Goal: Information Seeking & Learning: Learn about a topic

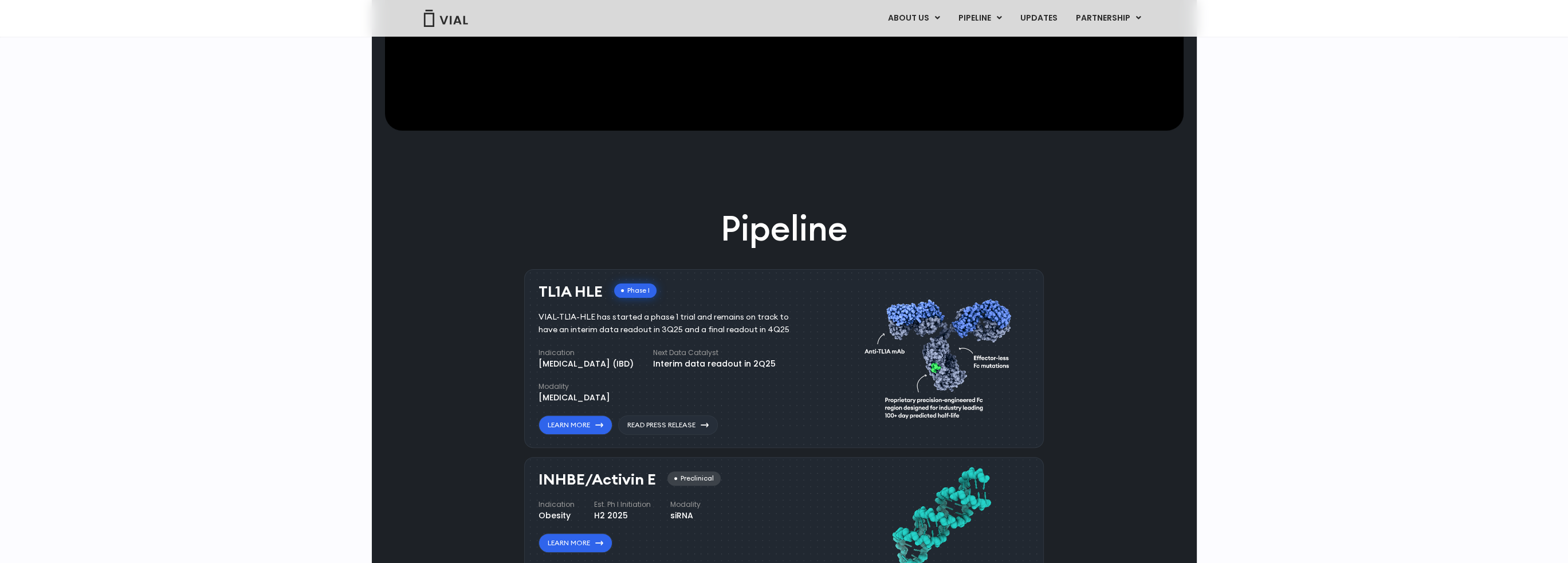
scroll to position [687, 0]
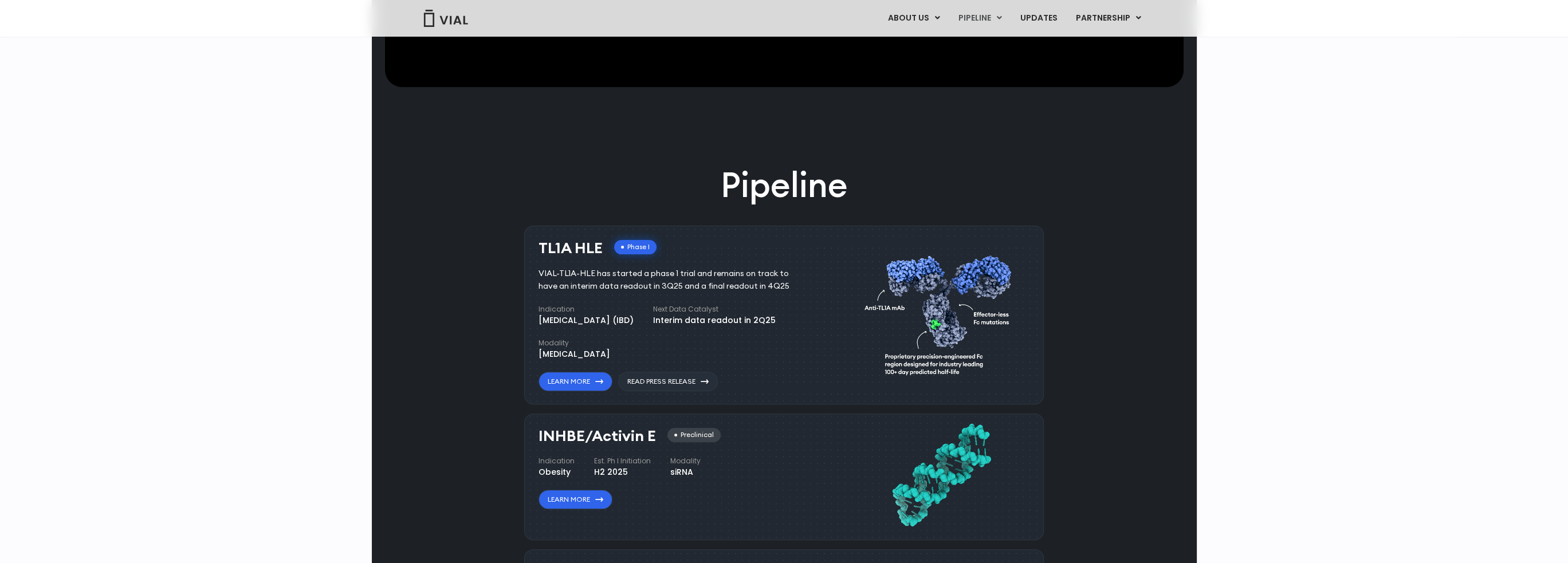
drag, startPoint x: 593, startPoint y: 248, endPoint x: 578, endPoint y: 247, distance: 15.0
click at [578, 247] on h3 "TL1A HLE" at bounding box center [570, 248] width 64 height 16
drag, startPoint x: 767, startPoint y: 276, endPoint x: 655, endPoint y: 276, distance: 112.0
click at [655, 276] on div "VIAL-TL1A-HLE has started a phase 1 trial and remains on track to have an inter…" at bounding box center [673, 280] width 268 height 25
drag, startPoint x: 579, startPoint y: 288, endPoint x: 688, endPoint y: 287, distance: 109.0
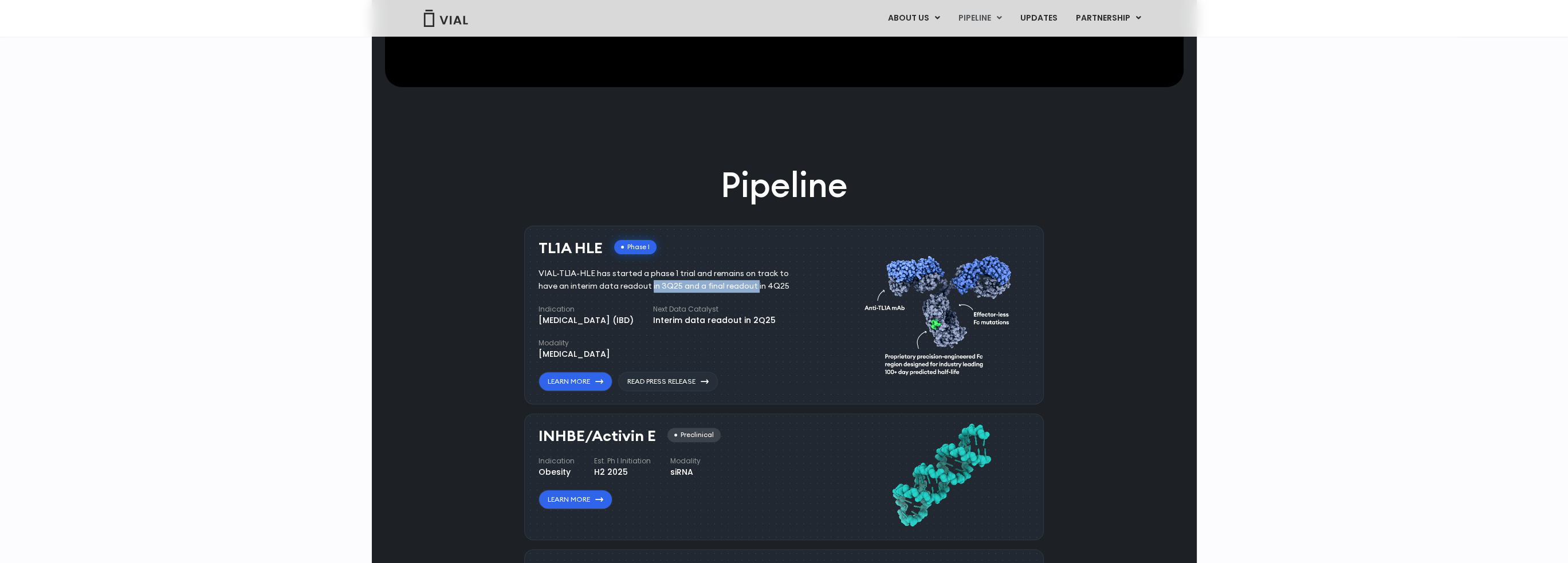
click at [688, 287] on div "VIAL-TL1A-HLE has started a phase 1 trial and remains on track to have an inter…" at bounding box center [673, 280] width 268 height 25
drag, startPoint x: 747, startPoint y: 287, endPoint x: 643, endPoint y: 283, distance: 104.1
click at [643, 283] on div "VIAL-TL1A-HLE has started a phase 1 trial and remains on track to have an inter…" at bounding box center [673, 280] width 268 height 25
drag, startPoint x: 605, startPoint y: 285, endPoint x: 726, endPoint y: 286, distance: 121.0
click at [673, 286] on div "VIAL-TL1A-HLE has started a phase 1 trial and remains on track to have an inter…" at bounding box center [673, 280] width 268 height 25
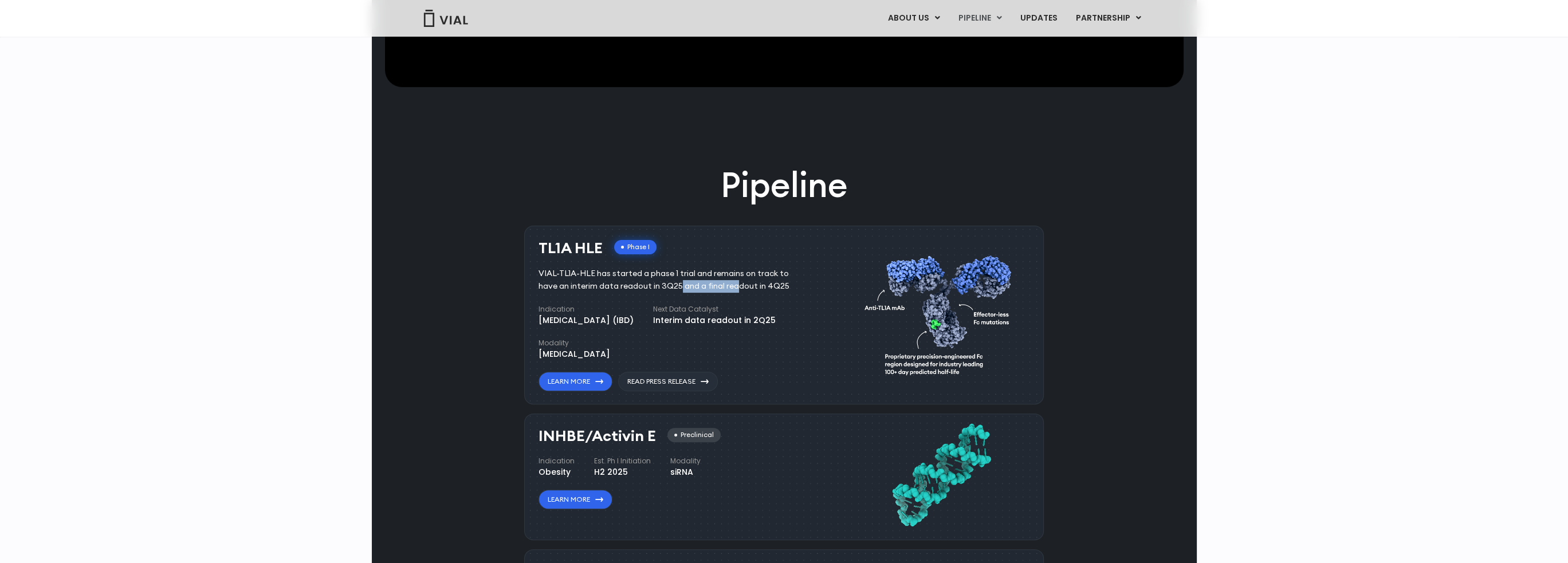
drag, startPoint x: 758, startPoint y: 286, endPoint x: 648, endPoint y: 288, distance: 110.0
click at [648, 288] on div "VIAL-TL1A-HLE has started a phase 1 trial and remains on track to have an inter…" at bounding box center [673, 280] width 268 height 25
drag, startPoint x: 603, startPoint y: 288, endPoint x: 732, endPoint y: 286, distance: 129.0
click at [732, 286] on div "VIAL-TL1A-HLE has started a phase 1 trial and remains on track to have an inter…" at bounding box center [673, 280] width 268 height 25
drag, startPoint x: 758, startPoint y: 284, endPoint x: 660, endPoint y: 285, distance: 98.0
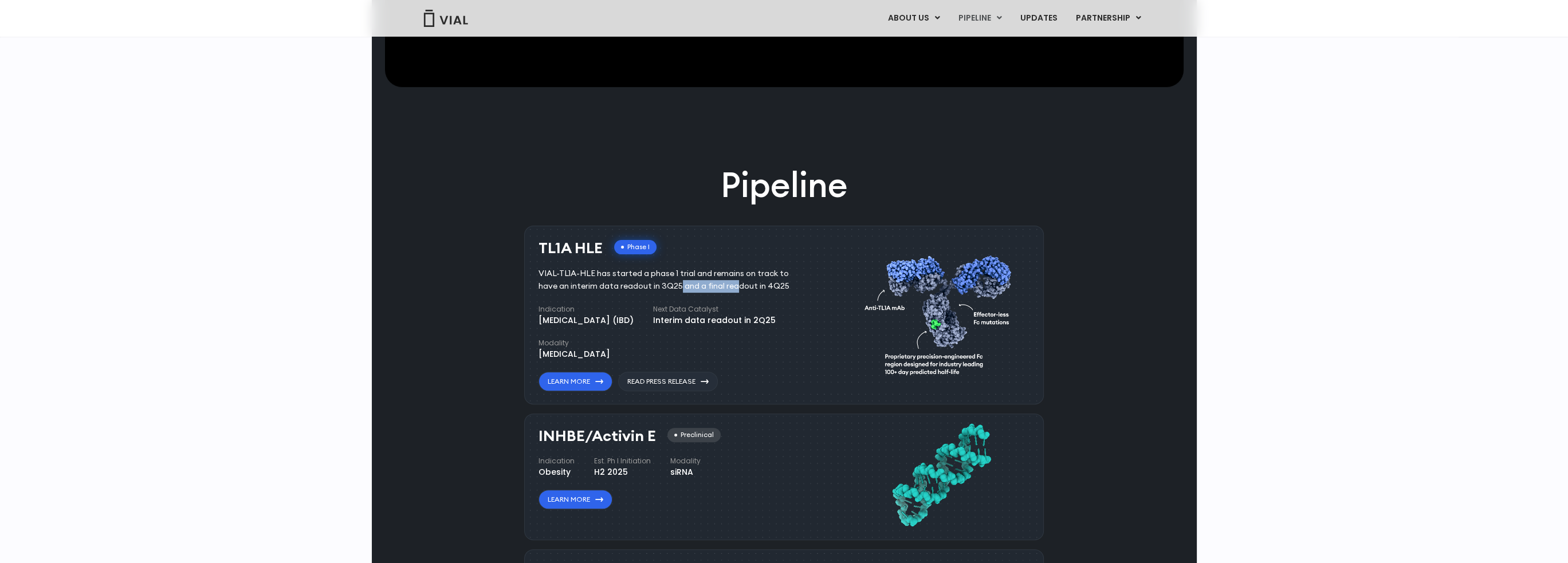
click at [660, 285] on div "VIAL-TL1A-HLE has started a phase 1 trial and remains on track to have an inter…" at bounding box center [673, 280] width 268 height 25
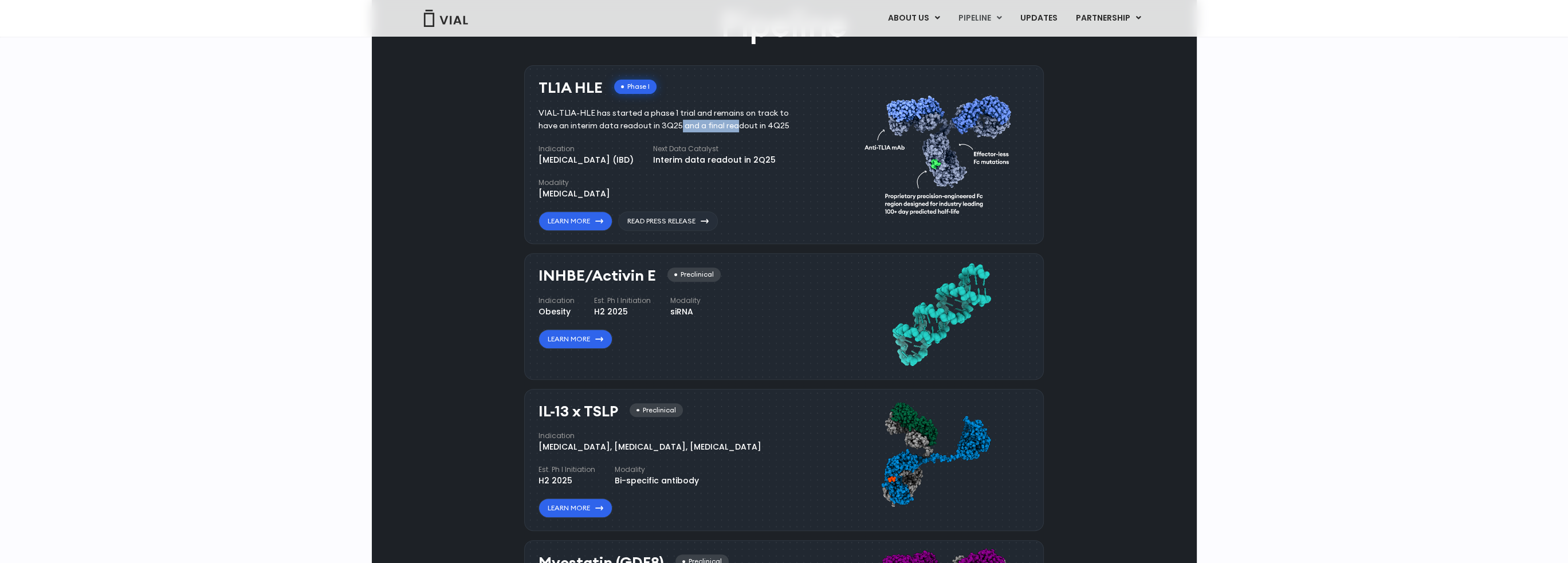
scroll to position [917, 0]
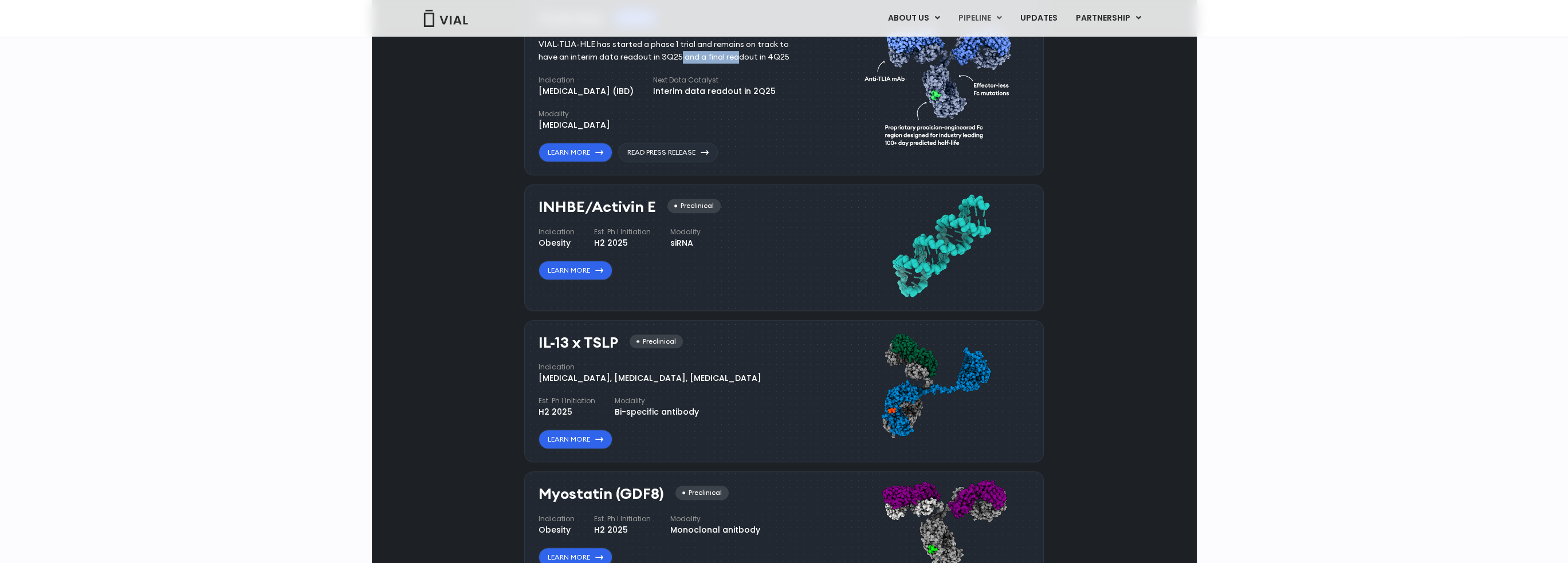
drag, startPoint x: 671, startPoint y: 240, endPoint x: 693, endPoint y: 240, distance: 22.0
click at [693, 240] on div "siRNA" at bounding box center [685, 243] width 30 height 12
click at [684, 242] on div "siRNA" at bounding box center [685, 243] width 30 height 12
drag, startPoint x: 684, startPoint y: 377, endPoint x: 617, endPoint y: 377, distance: 67.0
click at [617, 377] on div "Atopic Dermatitis, Asthma, Chronic Sinusitis" at bounding box center [650, 379] width 223 height 12
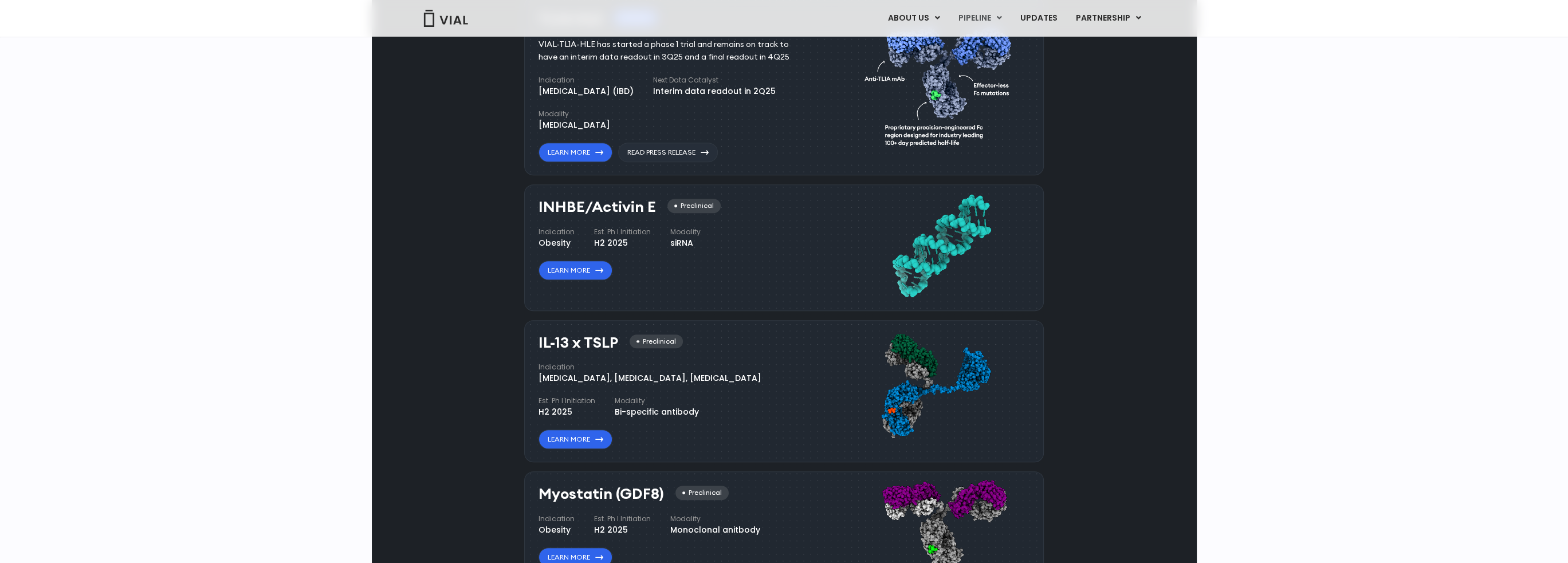
drag, startPoint x: 579, startPoint y: 378, endPoint x: 675, endPoint y: 377, distance: 96.0
click at [675, 377] on div "Atopic Dermatitis, Asthma, Chronic Sinusitis" at bounding box center [650, 379] width 223 height 12
drag, startPoint x: 704, startPoint y: 377, endPoint x: 611, endPoint y: 377, distance: 93.0
click at [611, 377] on div "Atopic Dermatitis, Asthma, Chronic Sinusitis" at bounding box center [650, 379] width 223 height 12
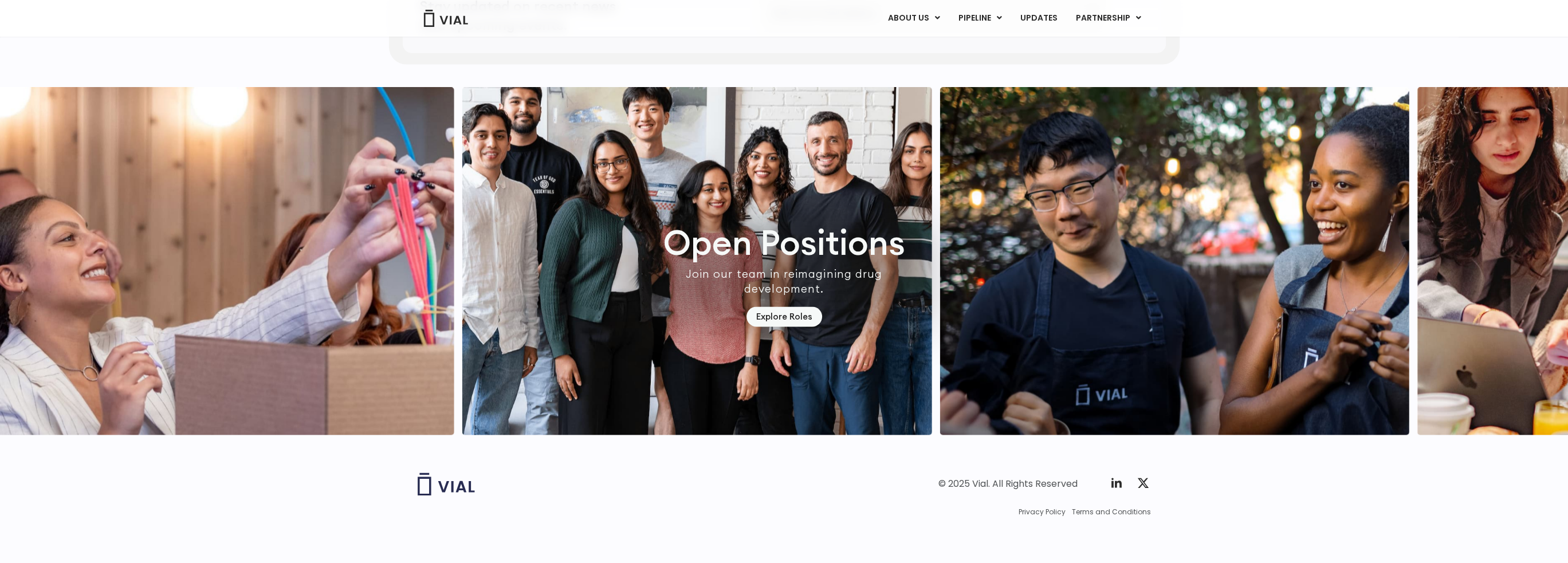
scroll to position [3281, 0]
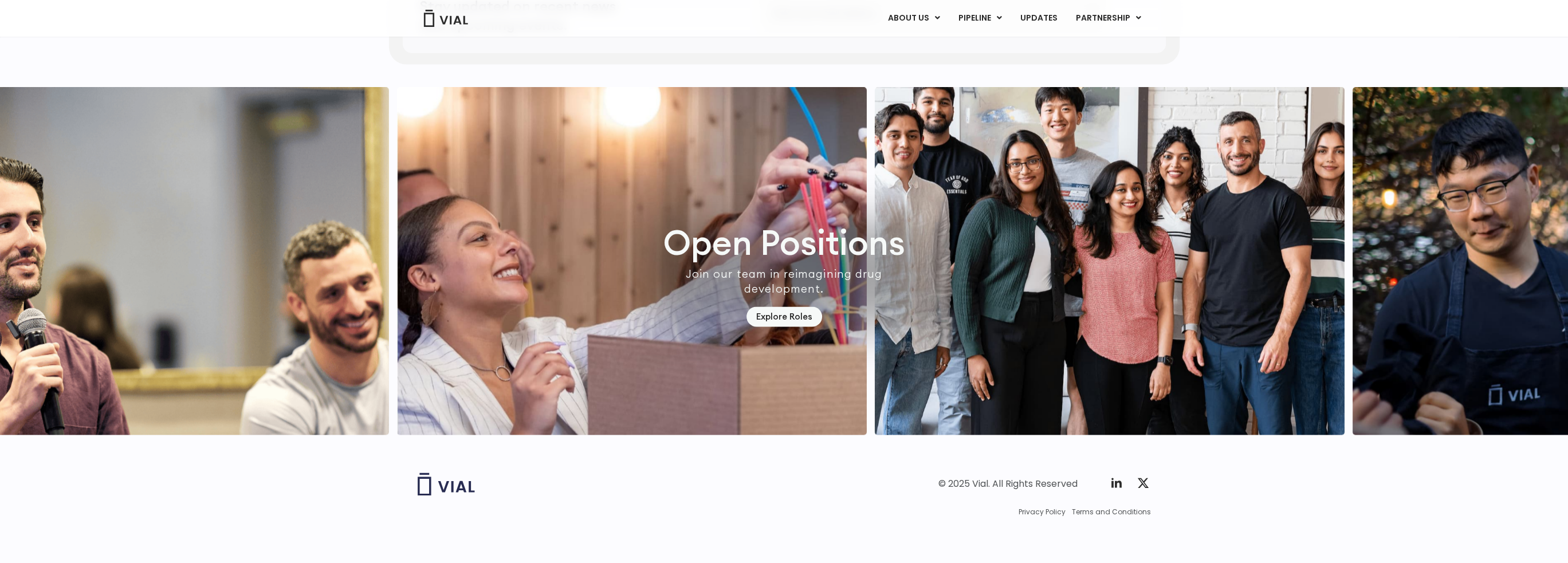
click at [1345, 312] on img "7 / 7" at bounding box center [1110, 261] width 470 height 348
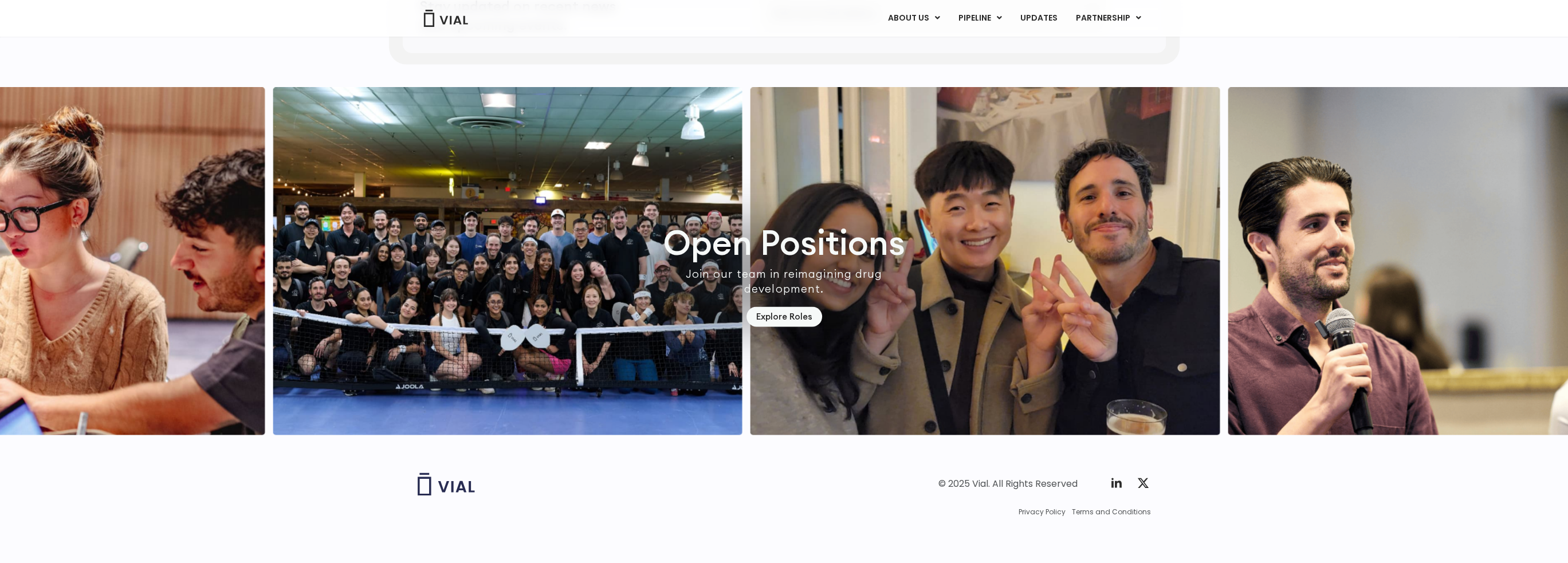
click at [880, 318] on img "4 / 7" at bounding box center [985, 261] width 470 height 348
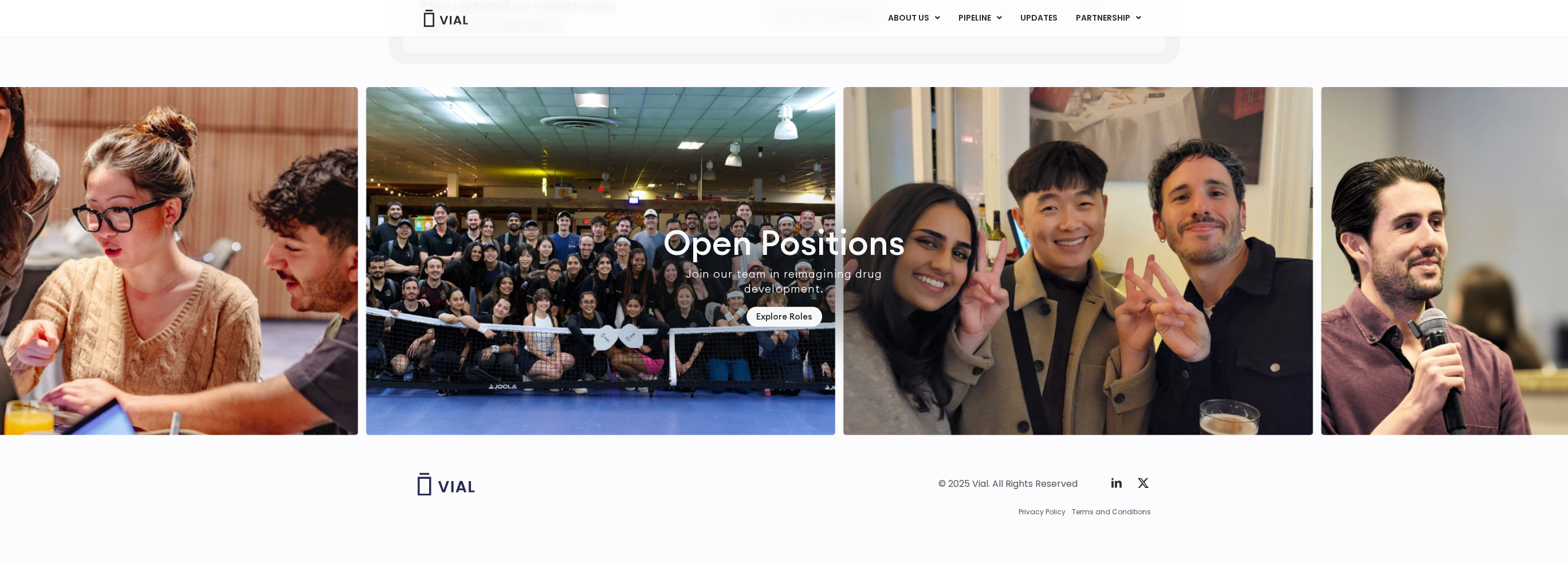
click at [648, 334] on img "3 / 7" at bounding box center [601, 261] width 470 height 348
click at [618, 264] on img "3 / 7" at bounding box center [601, 261] width 470 height 348
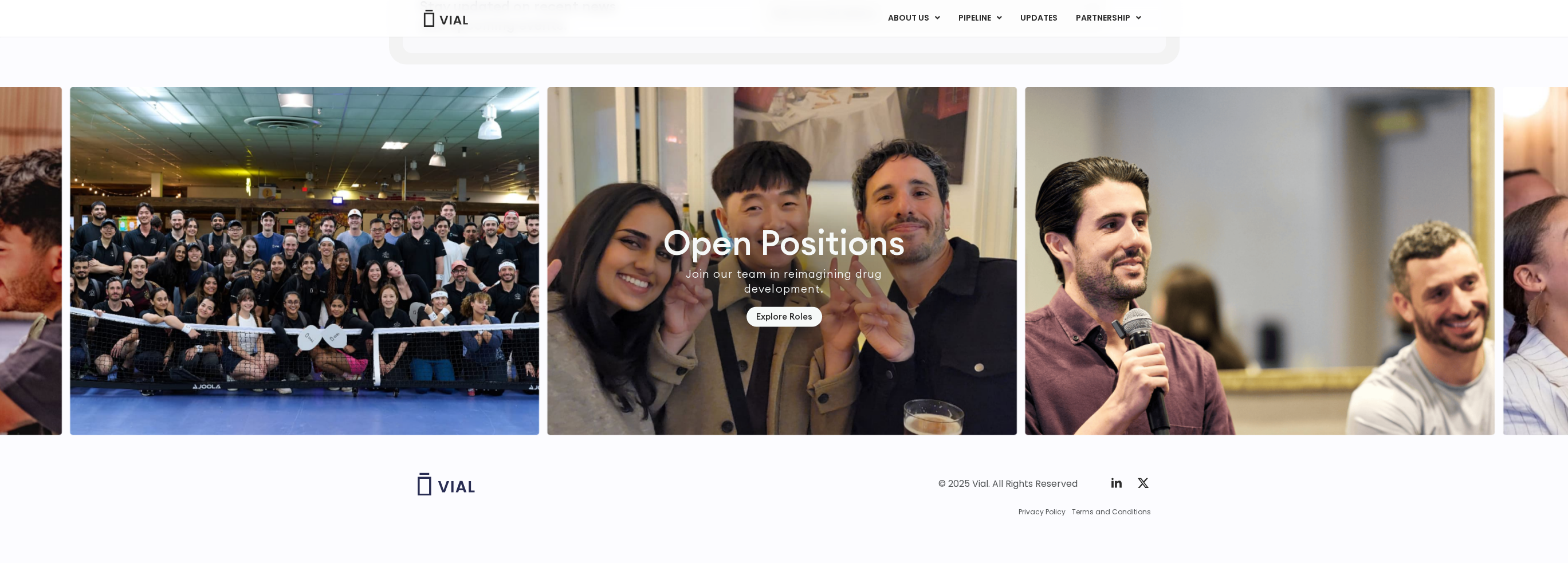
click at [339, 287] on img "3 / 7" at bounding box center [305, 261] width 470 height 348
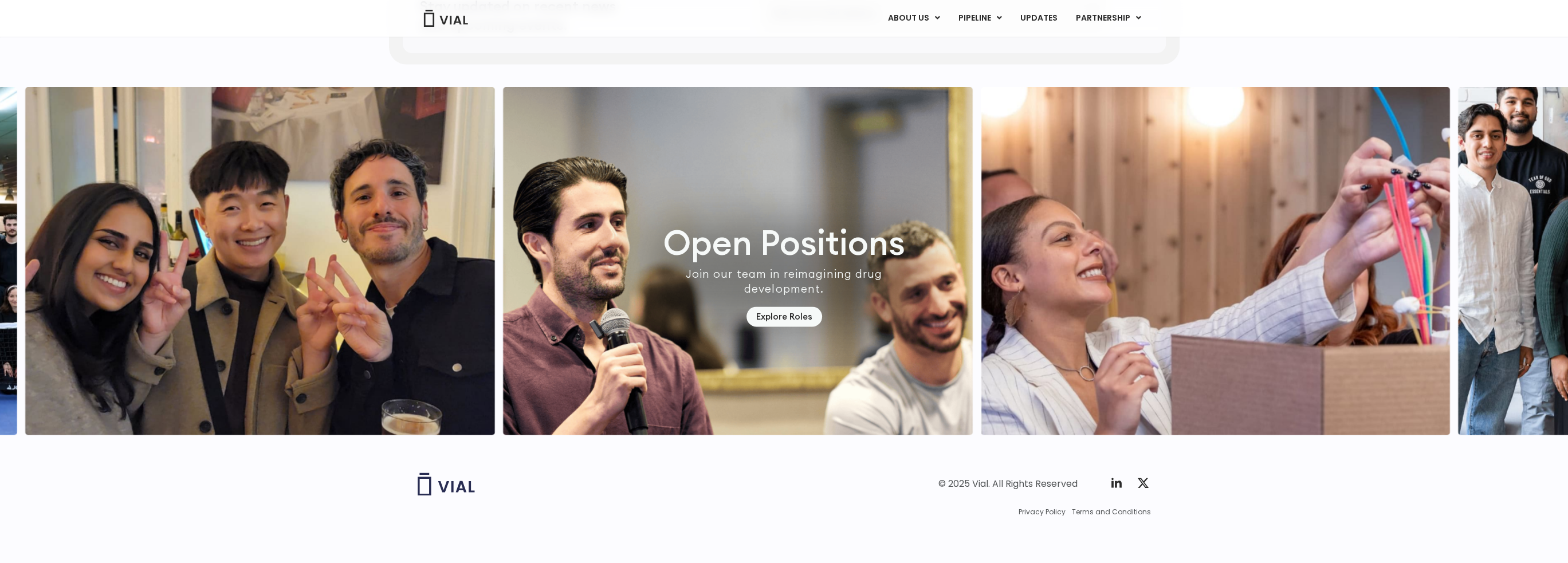
click at [534, 290] on img "5 / 7" at bounding box center [738, 261] width 470 height 348
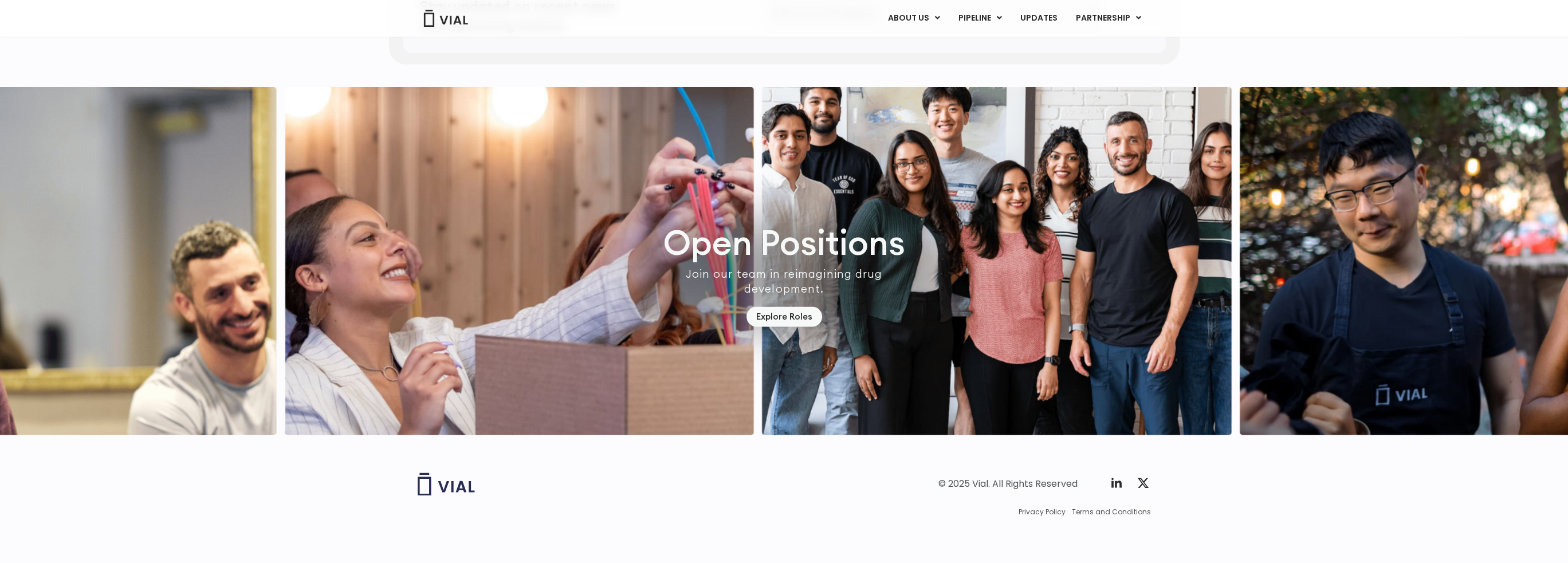
click at [627, 296] on img "6 / 7" at bounding box center [519, 261] width 470 height 348
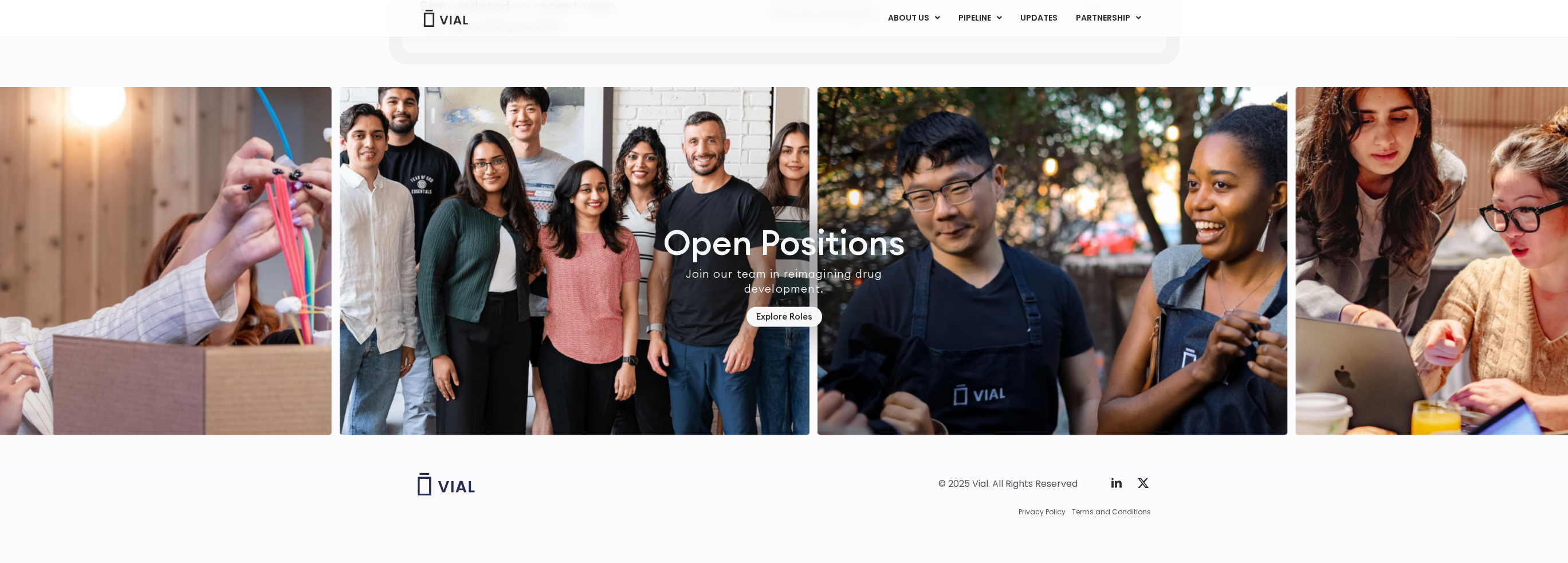
click at [709, 276] on img "7 / 7" at bounding box center [575, 261] width 470 height 348
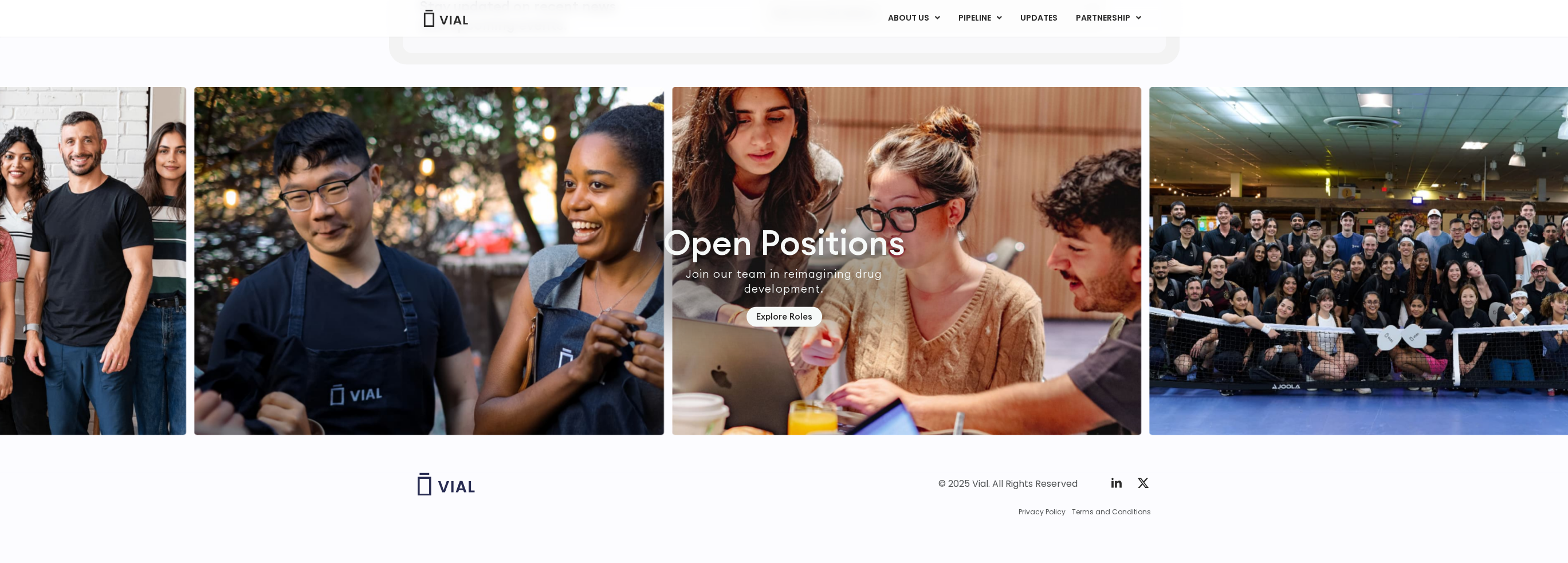
click at [579, 268] on img "1 / 7" at bounding box center [429, 261] width 470 height 348
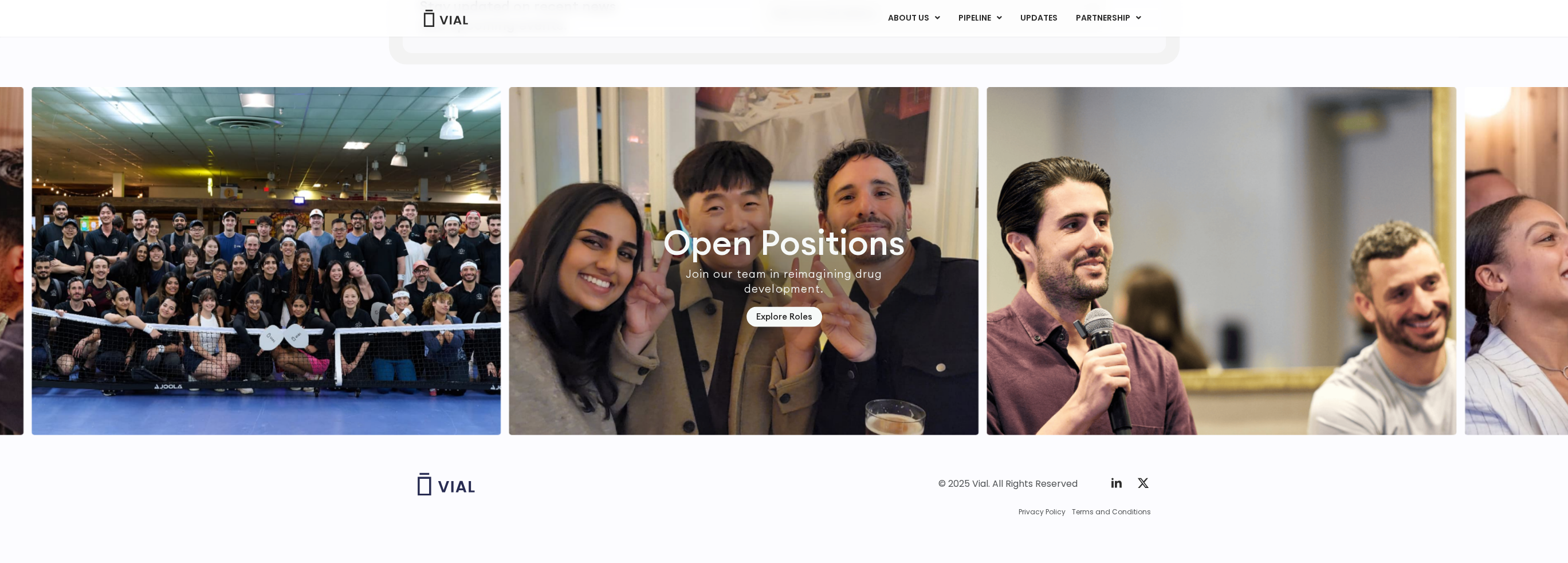
click at [682, 281] on img "4 / 7" at bounding box center [744, 261] width 470 height 348
click at [1121, 23] on link "PARTNERSHIP" at bounding box center [1108, 18] width 83 height 19
click at [1037, 19] on link "UPDATES" at bounding box center [1038, 18] width 55 height 19
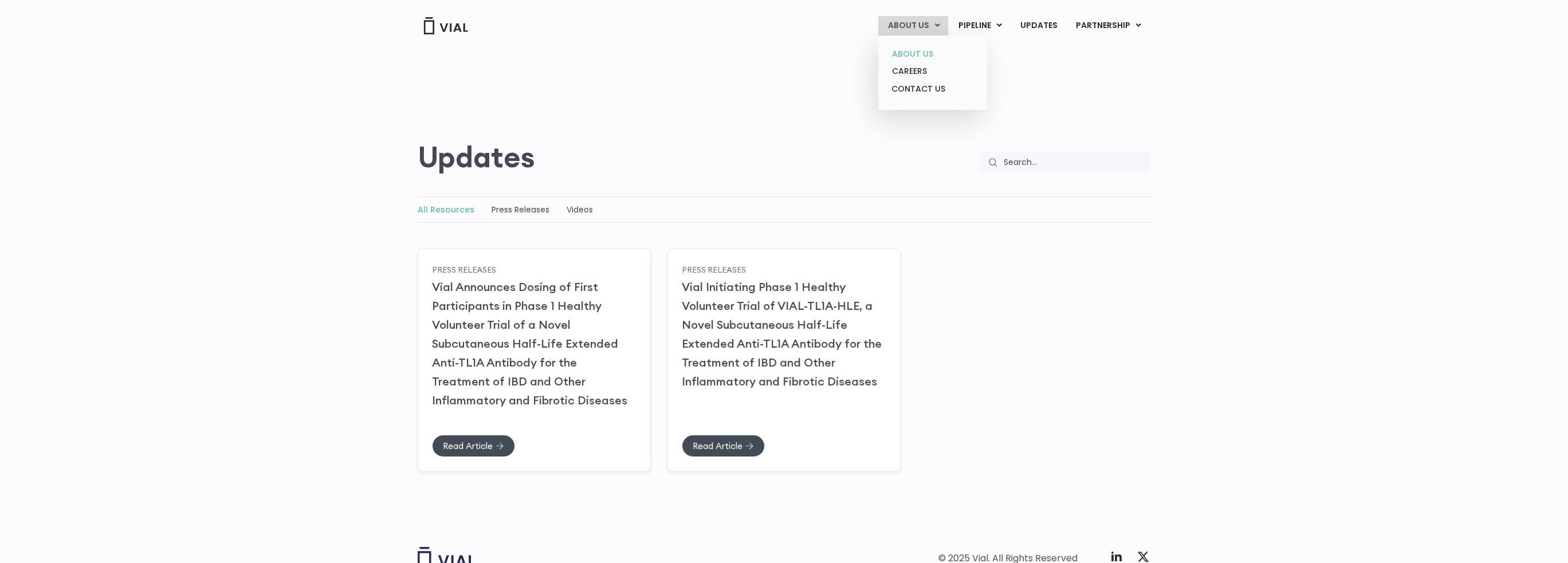
click at [916, 54] on link "ABOUT US" at bounding box center [932, 54] width 100 height 18
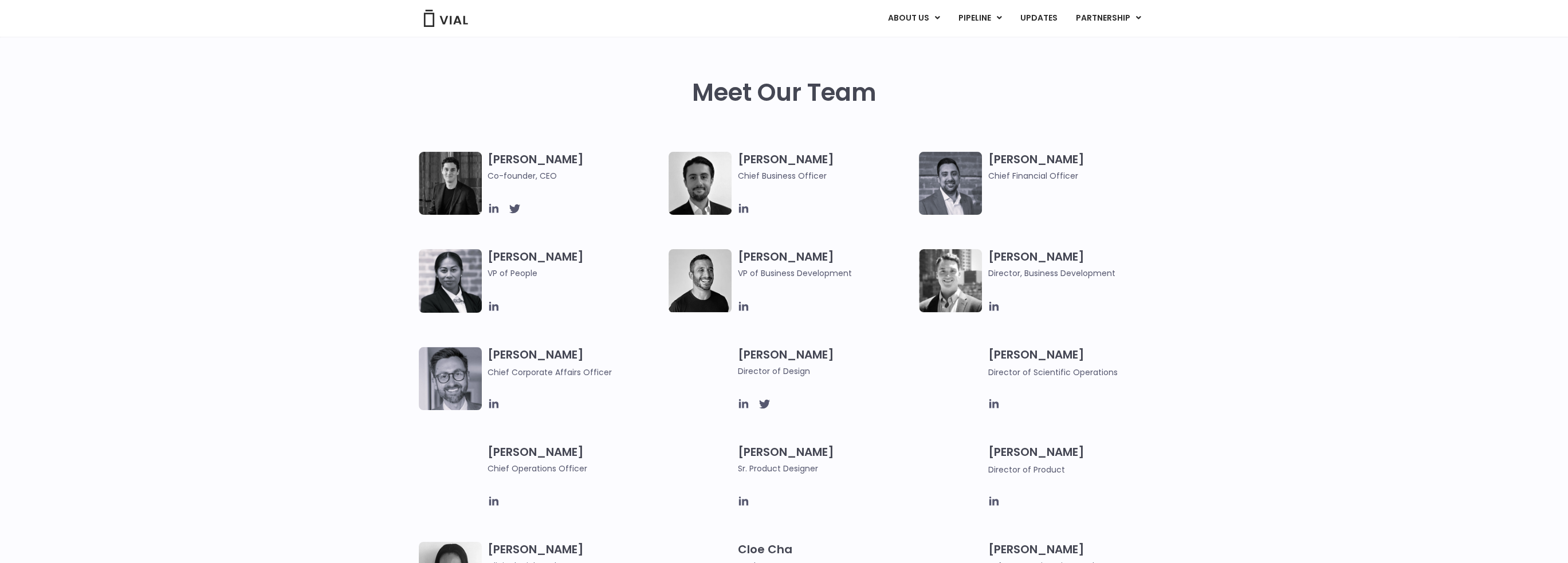
scroll to position [630, 0]
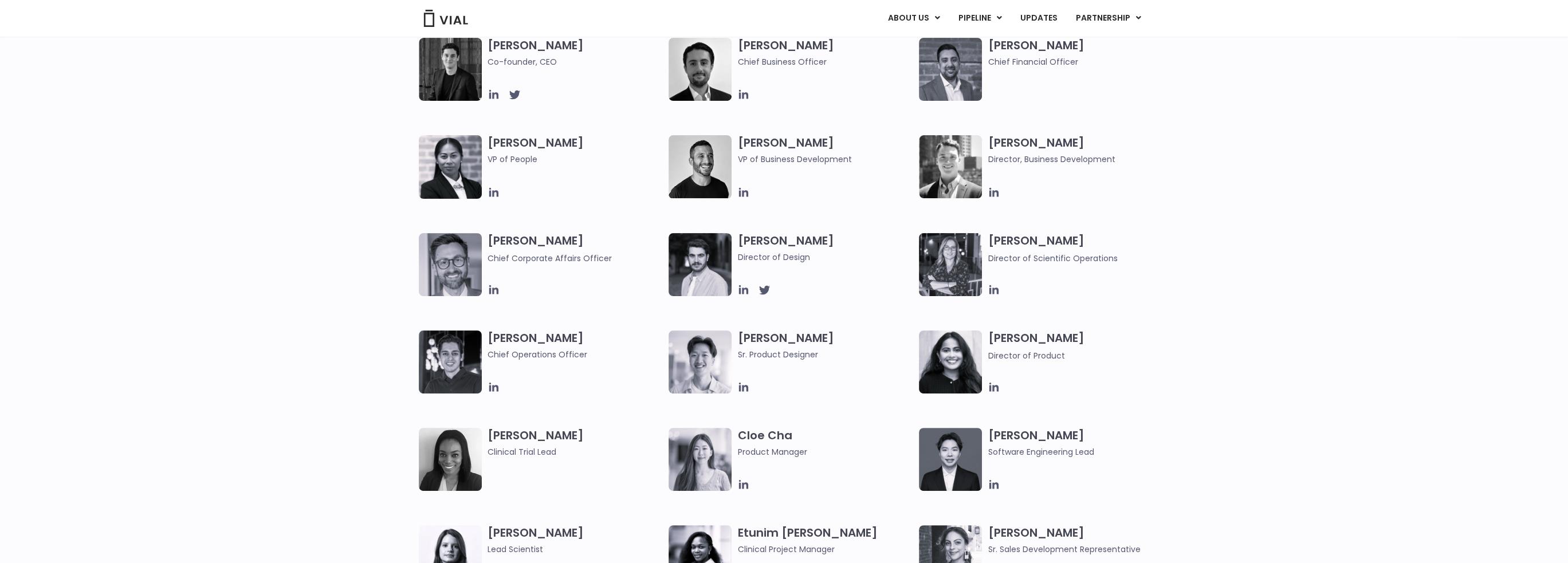
click at [523, 352] on span "Chief Operations Officer" at bounding box center [575, 354] width 176 height 13
click at [520, 353] on span "Chief Operations Officer" at bounding box center [575, 354] width 176 height 13
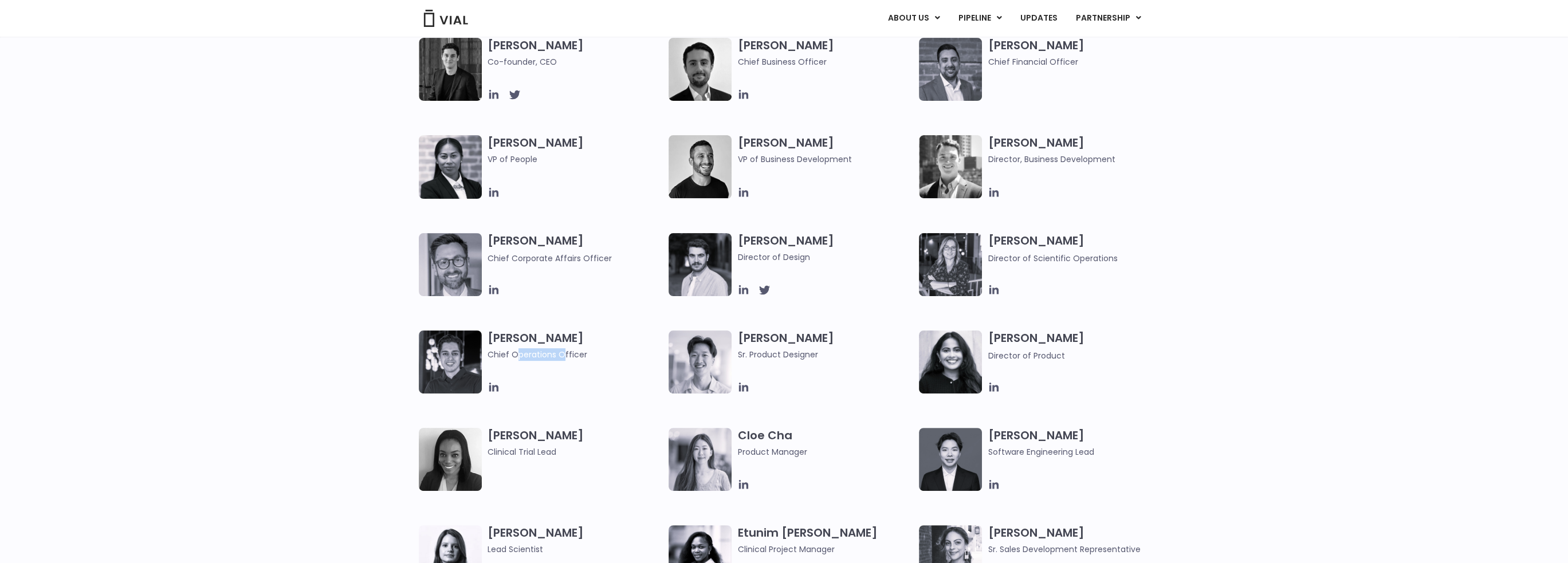
click at [538, 354] on span "Chief Operations Officer" at bounding box center [575, 354] width 176 height 13
click at [551, 357] on span "Chief Operations Officer" at bounding box center [575, 354] width 176 height 13
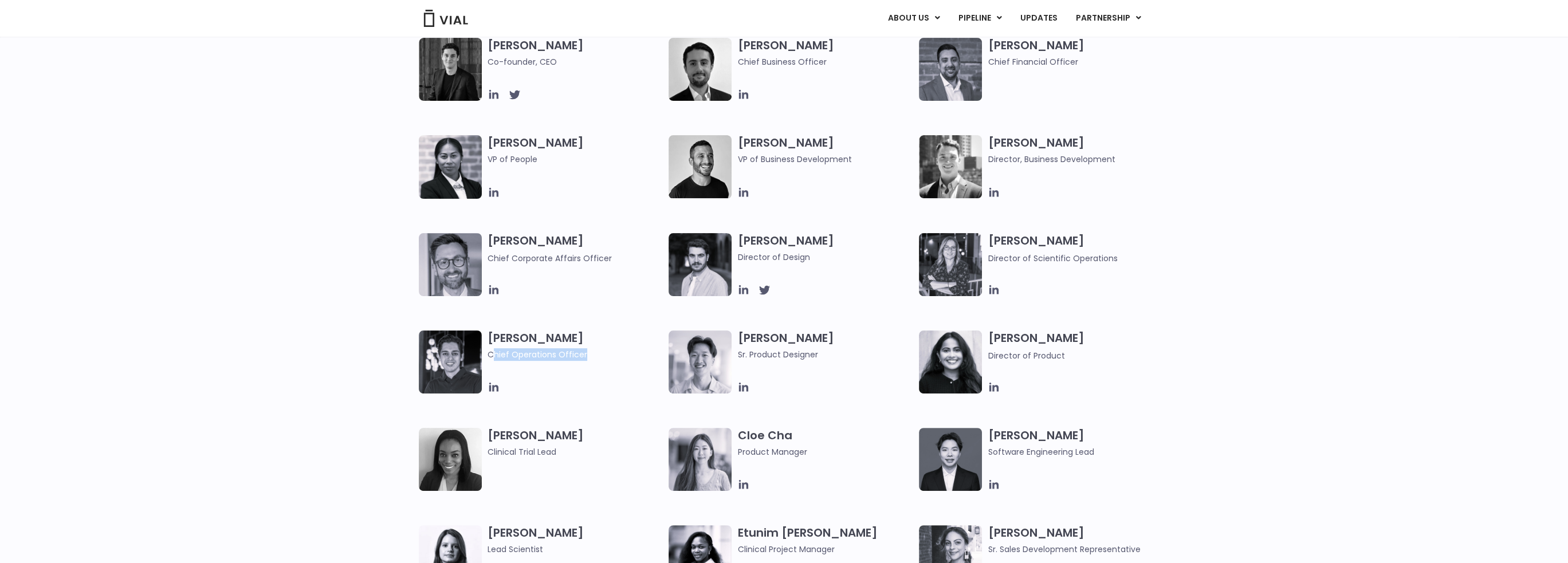
click at [556, 356] on span "Chief Operations Officer" at bounding box center [575, 354] width 176 height 13
click at [518, 358] on span "Chief Operations Officer" at bounding box center [575, 354] width 176 height 13
click at [793, 352] on span "Sr. Product Designer" at bounding box center [825, 354] width 176 height 13
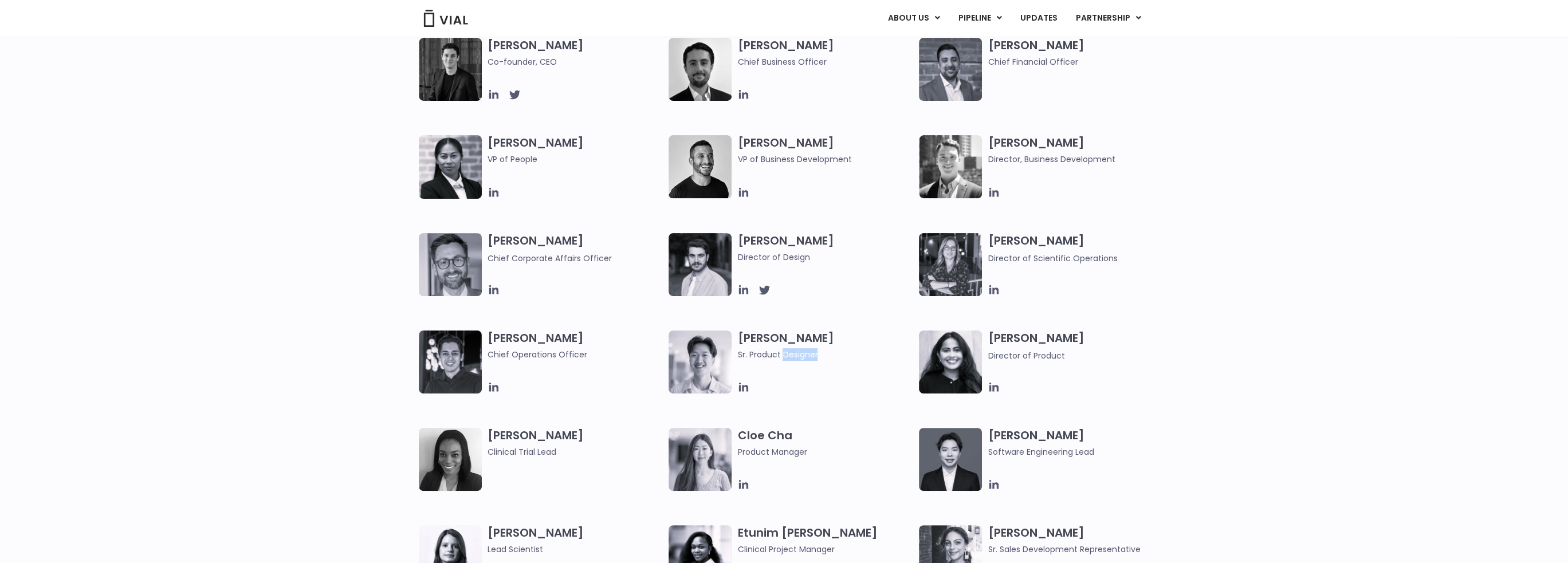
click at [793, 352] on span "Sr. Product Designer" at bounding box center [825, 354] width 176 height 13
click at [1034, 352] on span "Director of Product" at bounding box center [1026, 355] width 77 height 12
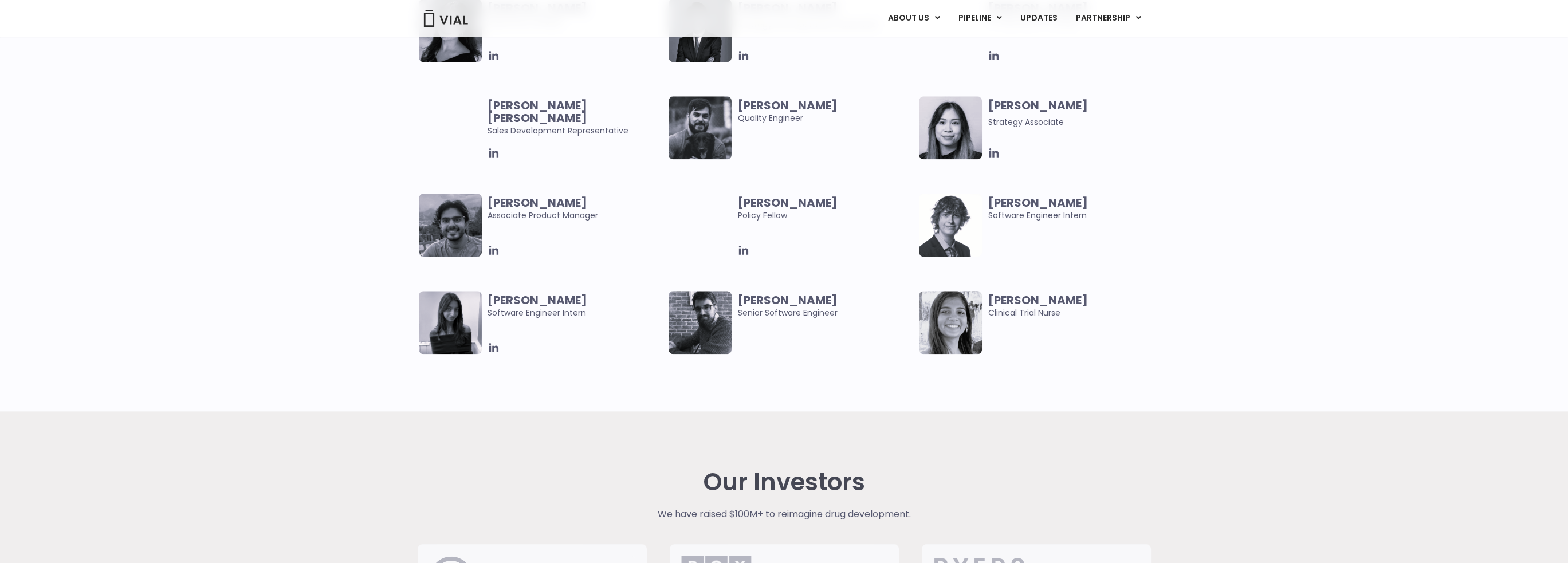
scroll to position [2463, 0]
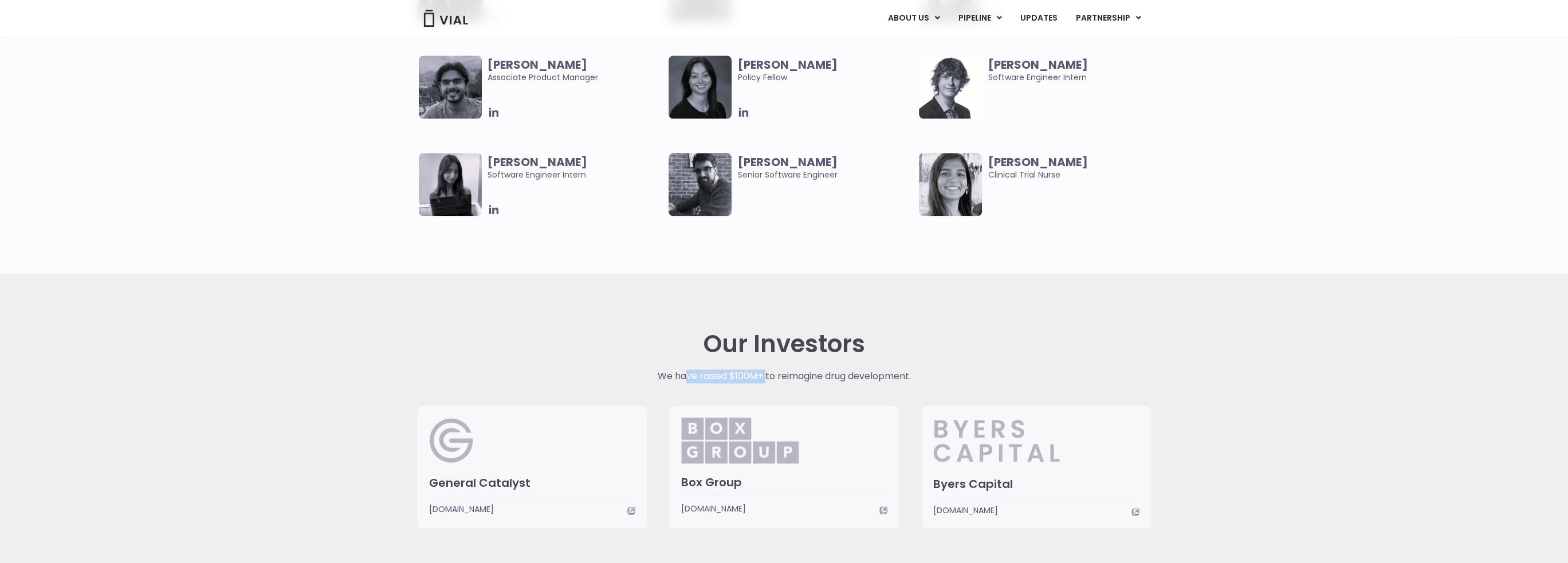
drag, startPoint x: 681, startPoint y: 378, endPoint x: 765, endPoint y: 377, distance: 84.0
click at [765, 377] on p "We have raised $100M+ to reimagine drug development." at bounding box center [784, 376] width 398 height 14
drag, startPoint x: 883, startPoint y: 377, endPoint x: 784, endPoint y: 368, distance: 99.4
click at [784, 368] on div "Our Investors We have raised $100M+ to reimagine drug development. General Cata…" at bounding box center [784, 429] width 751 height 198
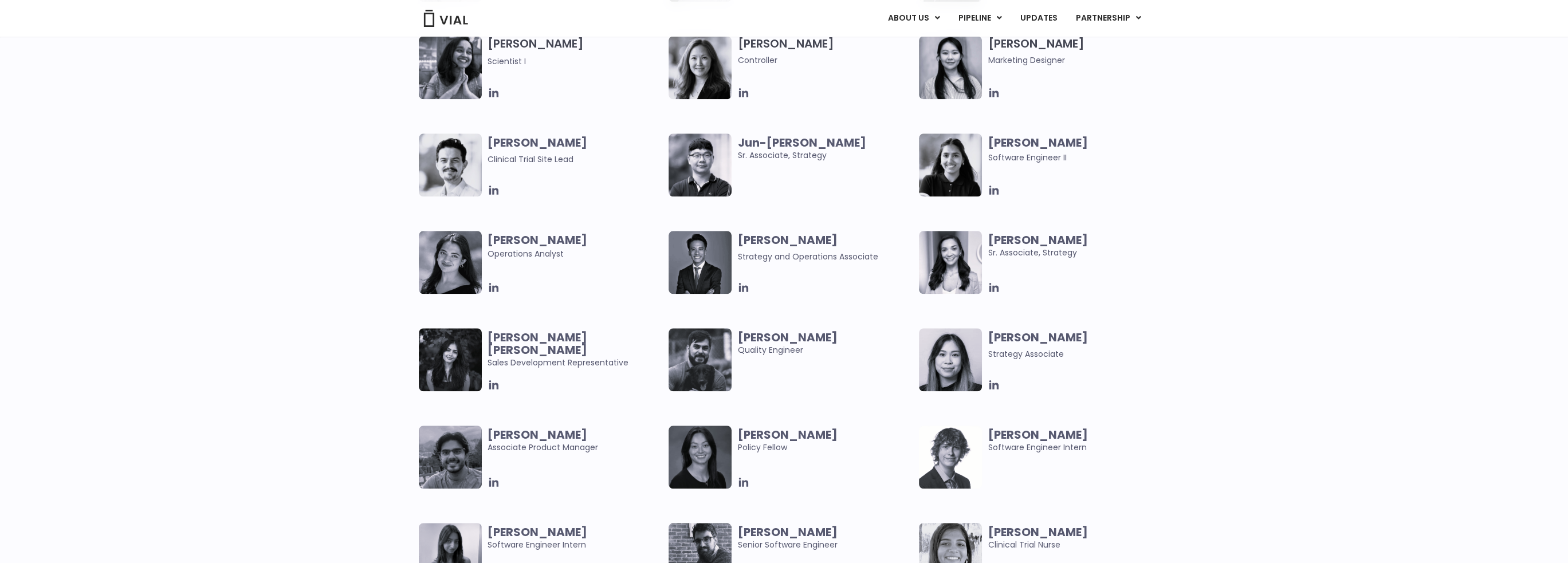
scroll to position [2050, 0]
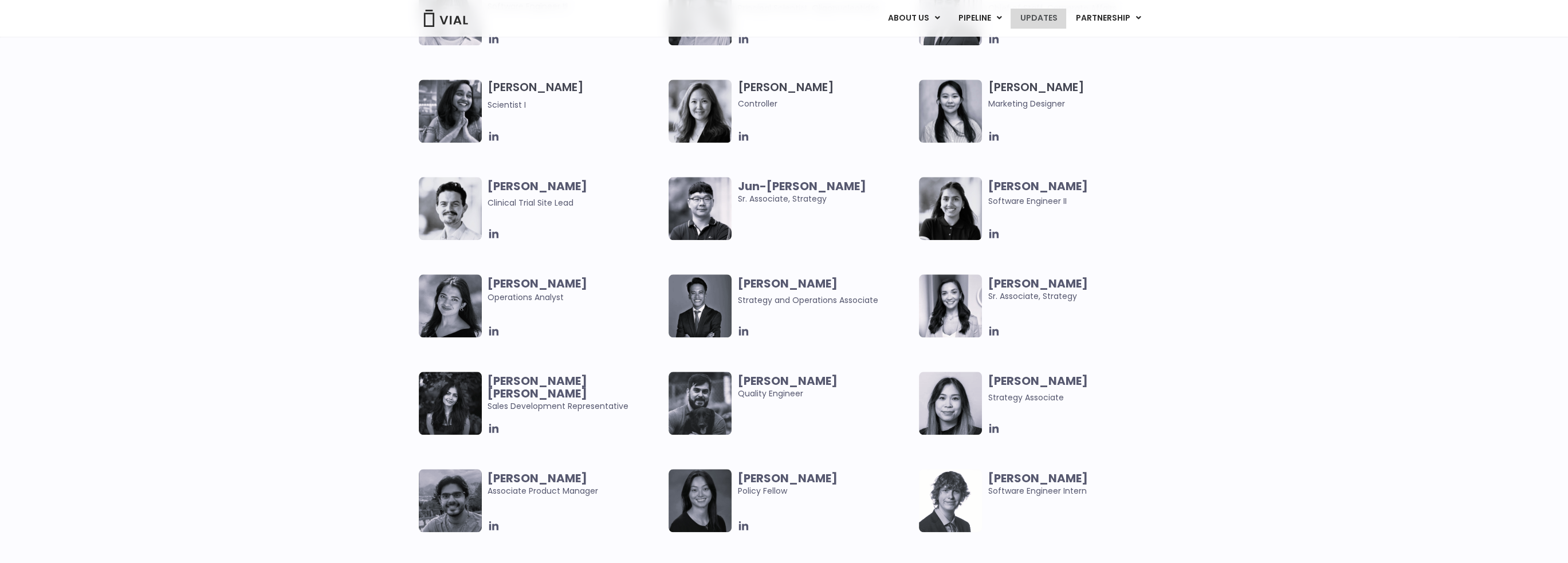
click at [1041, 16] on link "UPDATES" at bounding box center [1038, 18] width 55 height 19
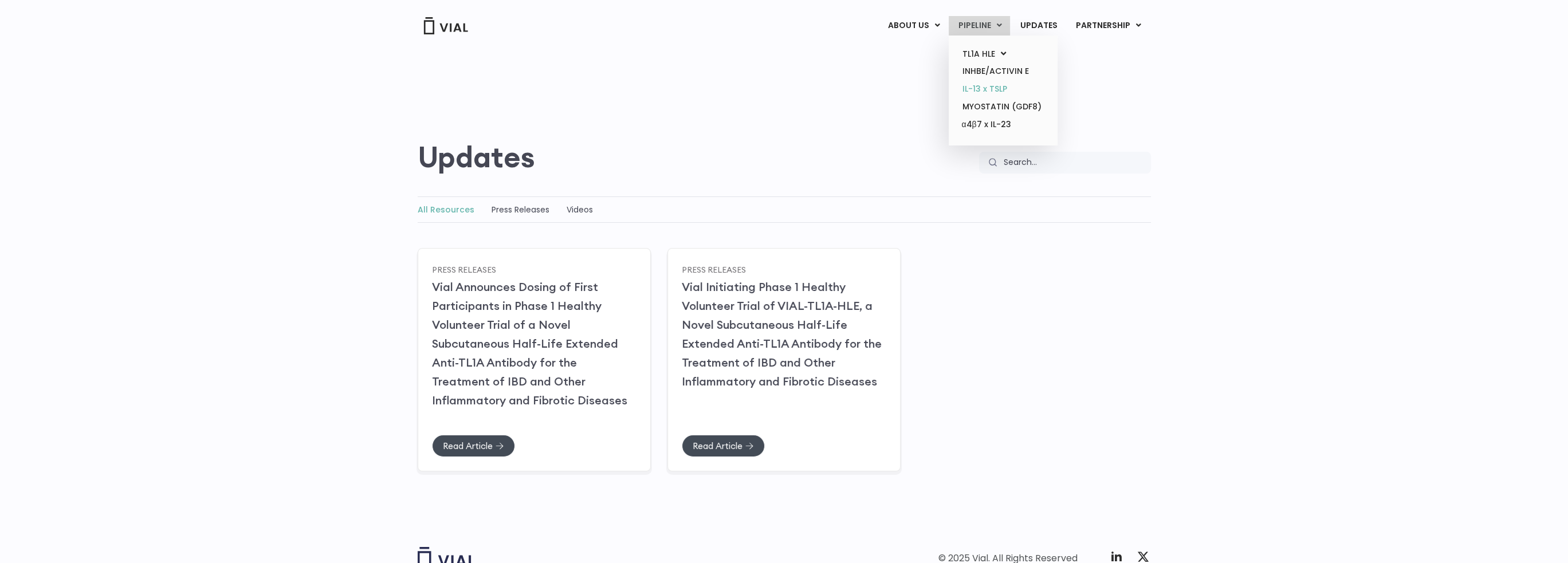
click at [978, 88] on link "IL-13 x TSLP" at bounding box center [1003, 89] width 100 height 18
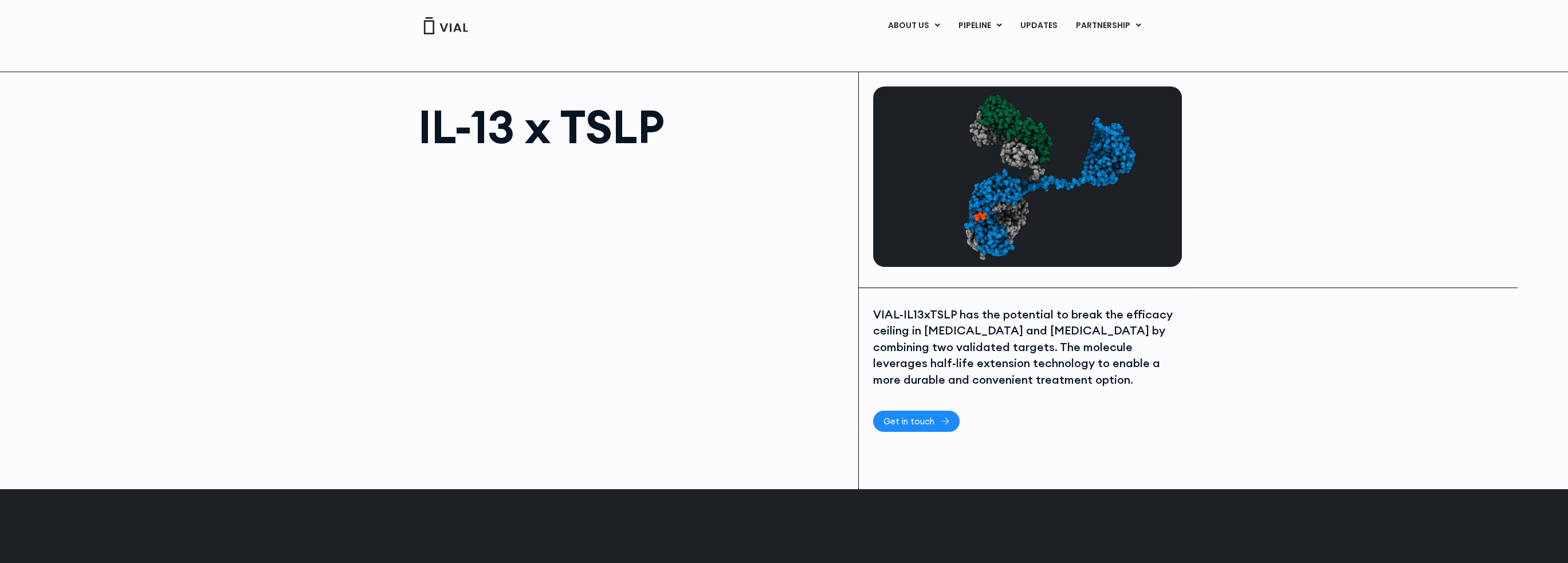
click at [921, 424] on span "Get in touch" at bounding box center [909, 421] width 51 height 9
